Goal: Entertainment & Leisure: Consume media (video, audio)

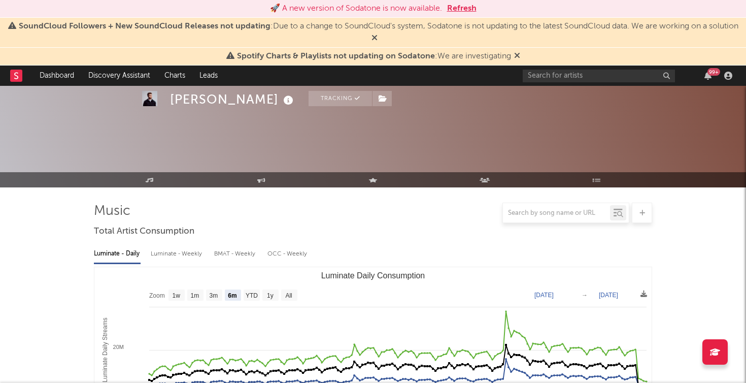
select select "6m"
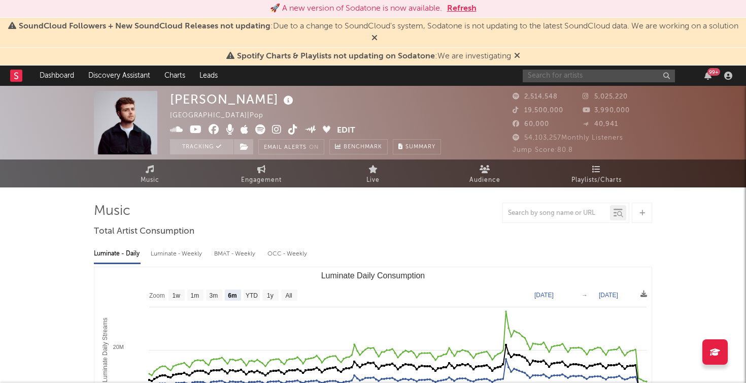
click at [568, 74] on input "text" at bounding box center [599, 76] width 152 height 13
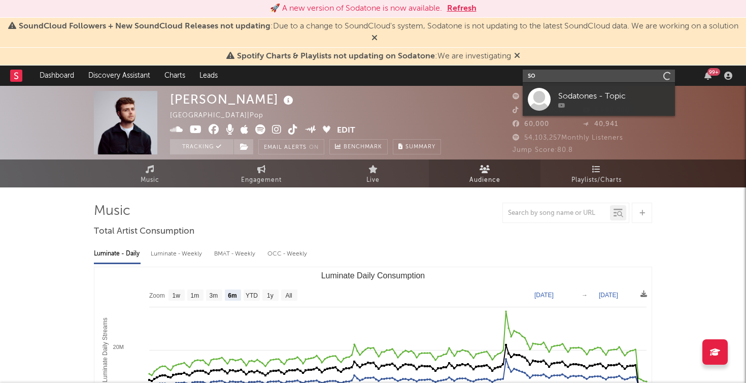
type input "s"
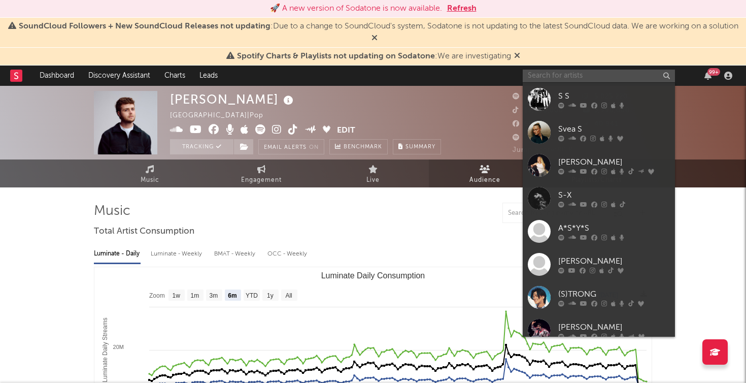
type input "p"
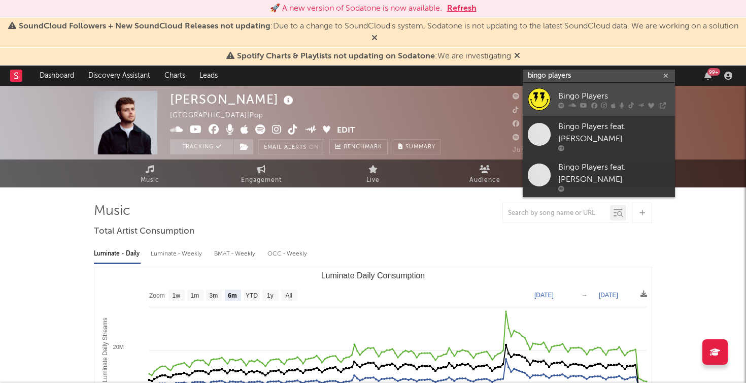
type input "bingo players"
click at [542, 97] on div at bounding box center [539, 99] width 23 height 23
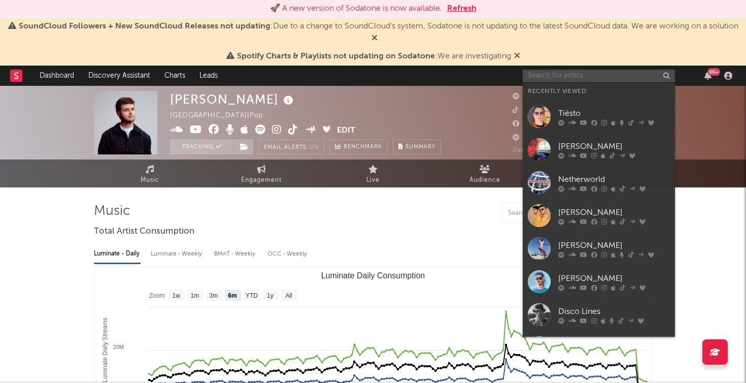
click at [580, 78] on input "text" at bounding box center [599, 76] width 152 height 13
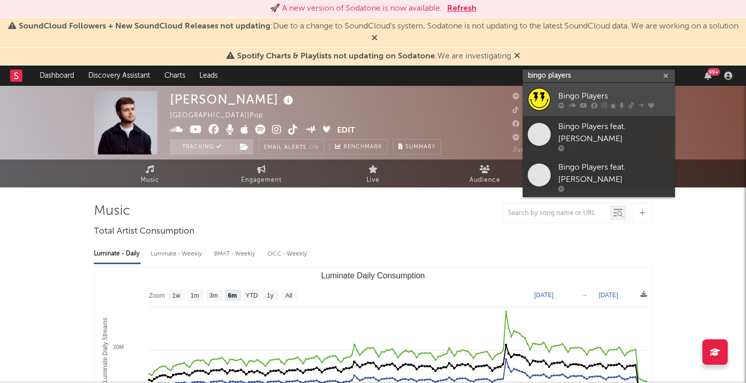
type input "bingo players"
click at [545, 97] on div at bounding box center [539, 99] width 23 height 23
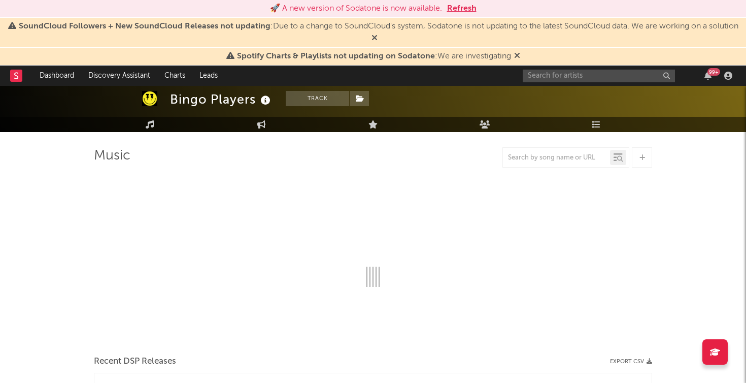
scroll to position [57, 0]
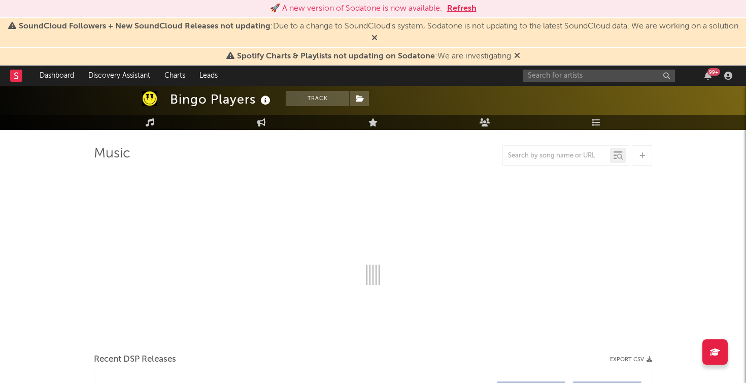
select select "6m"
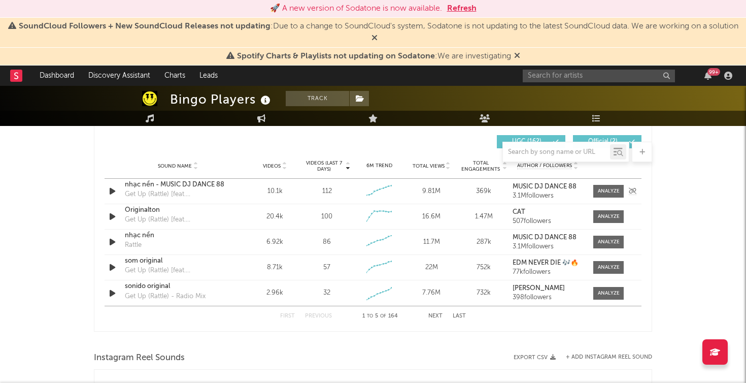
scroll to position [712, 0]
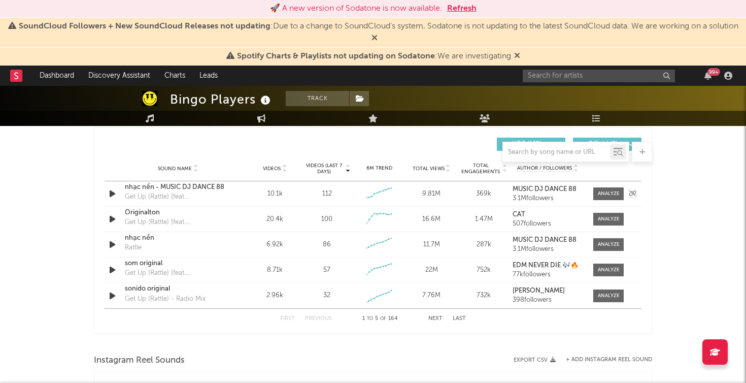
click at [112, 194] on icon "button" at bounding box center [112, 193] width 11 height 13
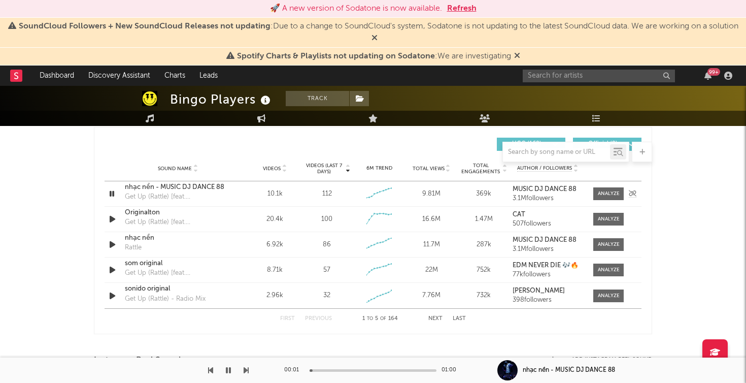
click at [112, 194] on icon "button" at bounding box center [112, 193] width 10 height 13
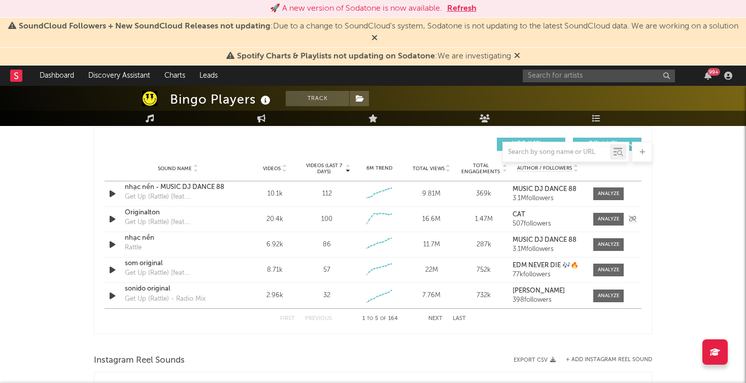
click at [114, 221] on icon "button" at bounding box center [112, 219] width 11 height 13
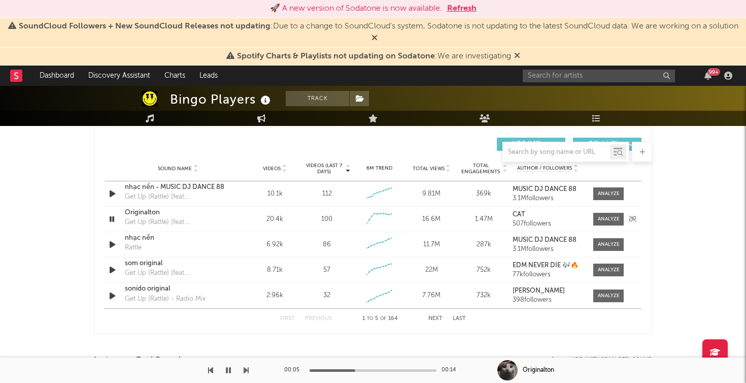
click at [114, 219] on icon "button" at bounding box center [112, 219] width 10 height 13
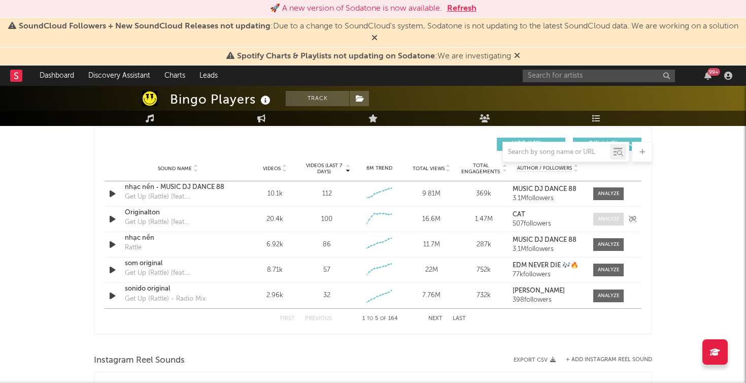
click at [606, 221] on div at bounding box center [609, 219] width 22 height 8
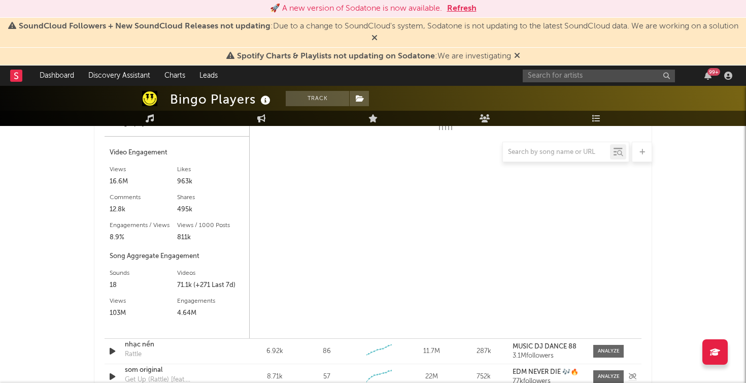
scroll to position [775, 0]
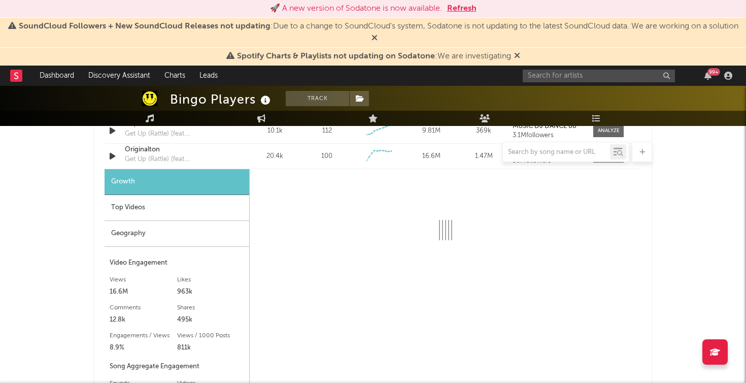
select select "6m"
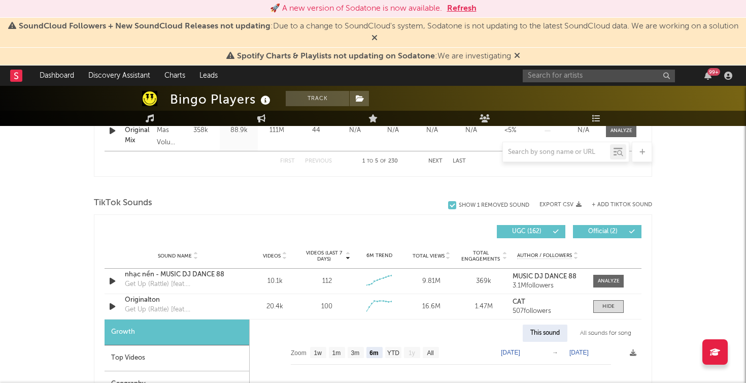
scroll to position [633, 0]
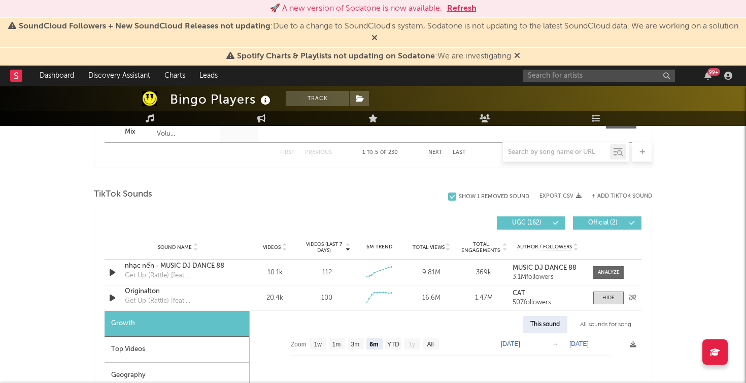
click at [111, 297] on icon "button" at bounding box center [112, 297] width 11 height 13
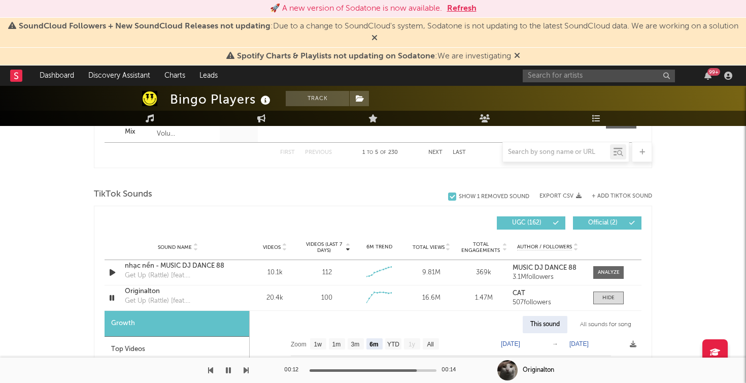
click at [228, 369] on icon "button" at bounding box center [228, 370] width 5 height 8
